Goal: Ask a question

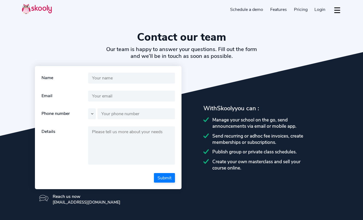
select select "en"
click at [37, 8] on img at bounding box center [37, 9] width 30 height 11
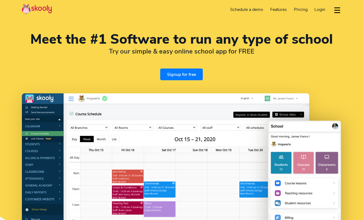
select select "en"
select select "351"
select select "[GEOGRAPHIC_DATA]"
select select "Europe/[GEOGRAPHIC_DATA]"
